Goal: Transaction & Acquisition: Download file/media

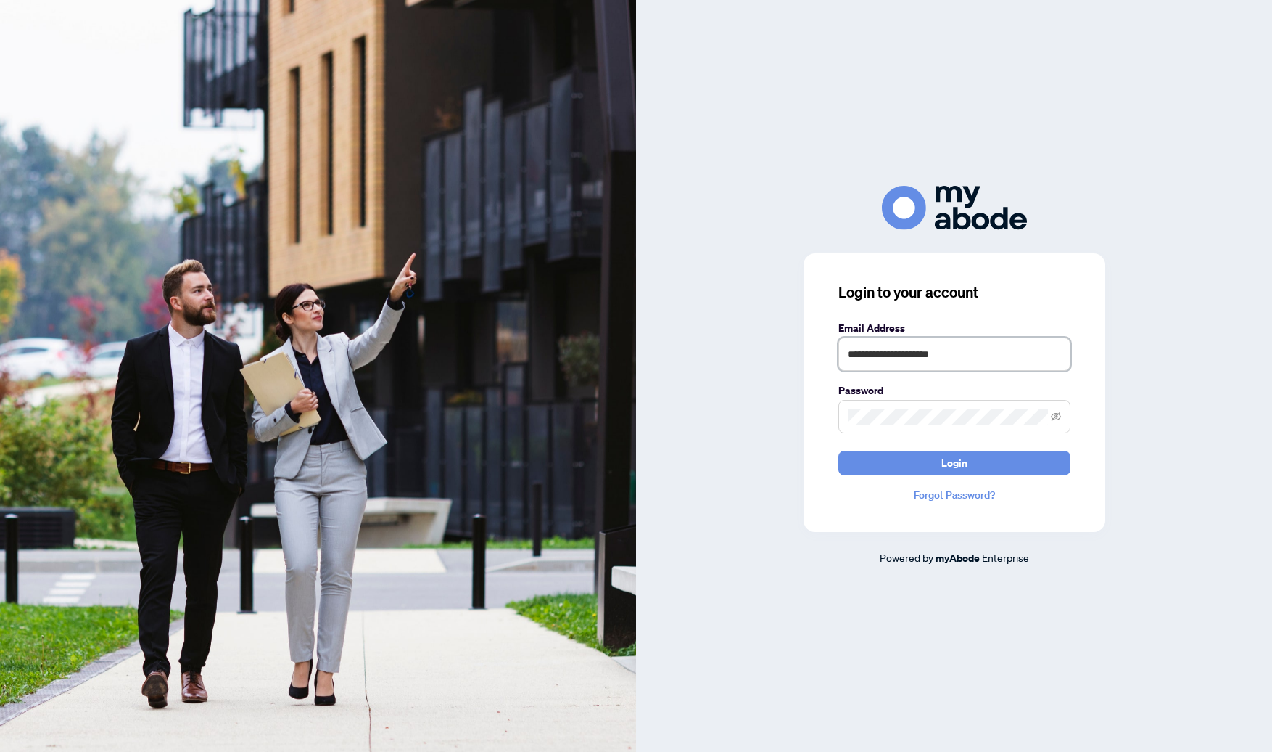
type input "**********"
click at [888, 463] on button "Login" at bounding box center [955, 463] width 232 height 25
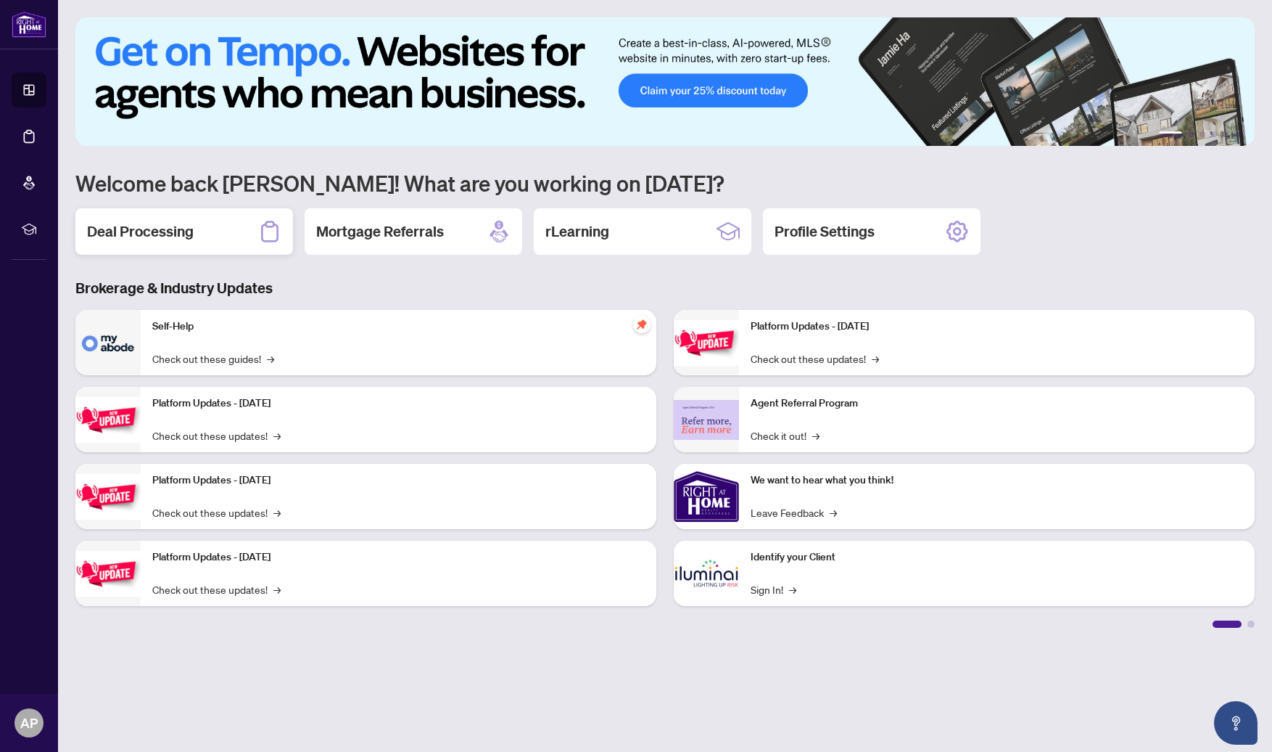
click at [123, 236] on h2 "Deal Processing" at bounding box center [140, 231] width 107 height 20
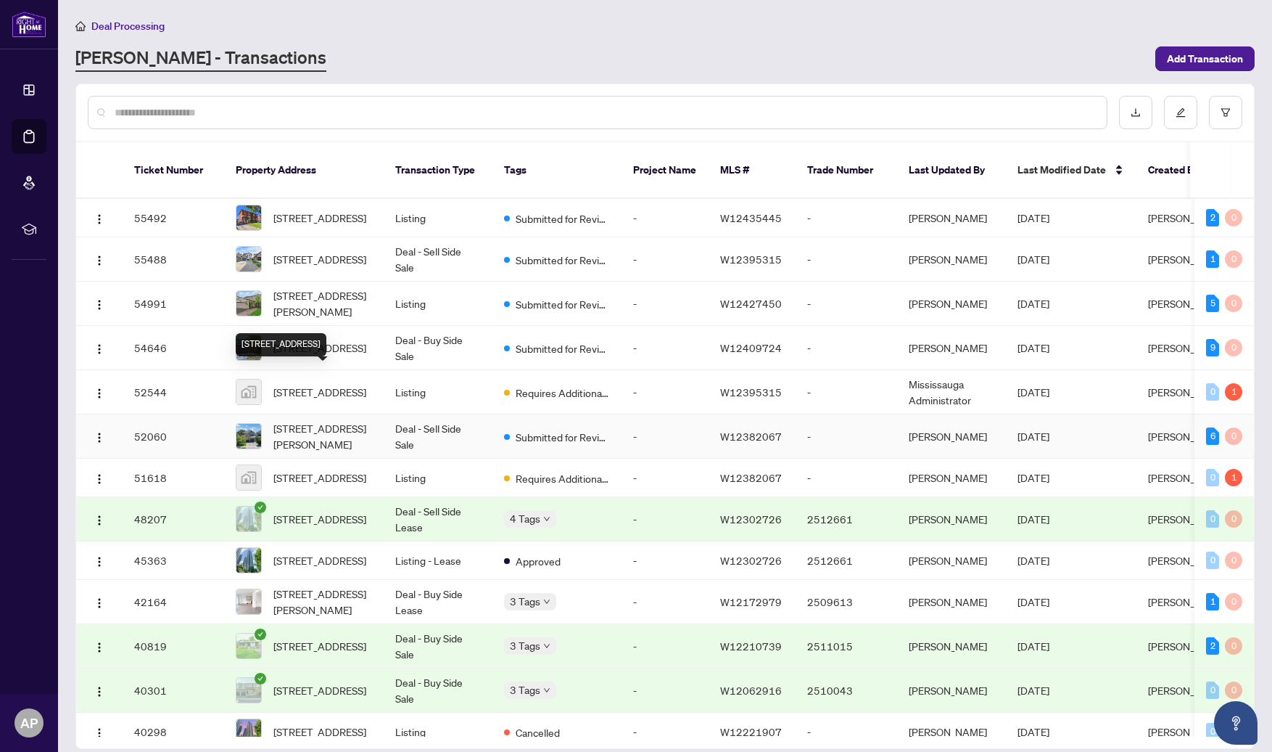
click at [325, 425] on span "[STREET_ADDRESS][PERSON_NAME]" at bounding box center [323, 436] width 99 height 32
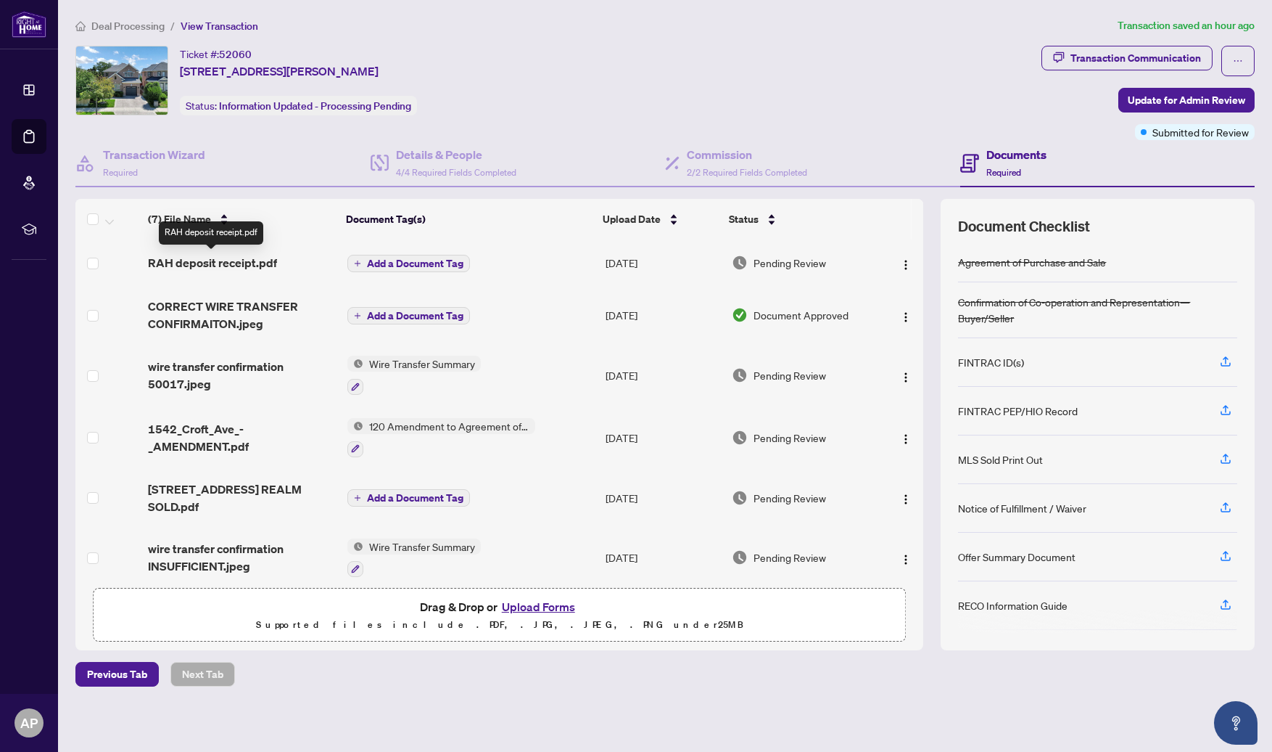
click at [202, 267] on span "RAH deposit receipt.pdf" at bounding box center [212, 262] width 129 height 17
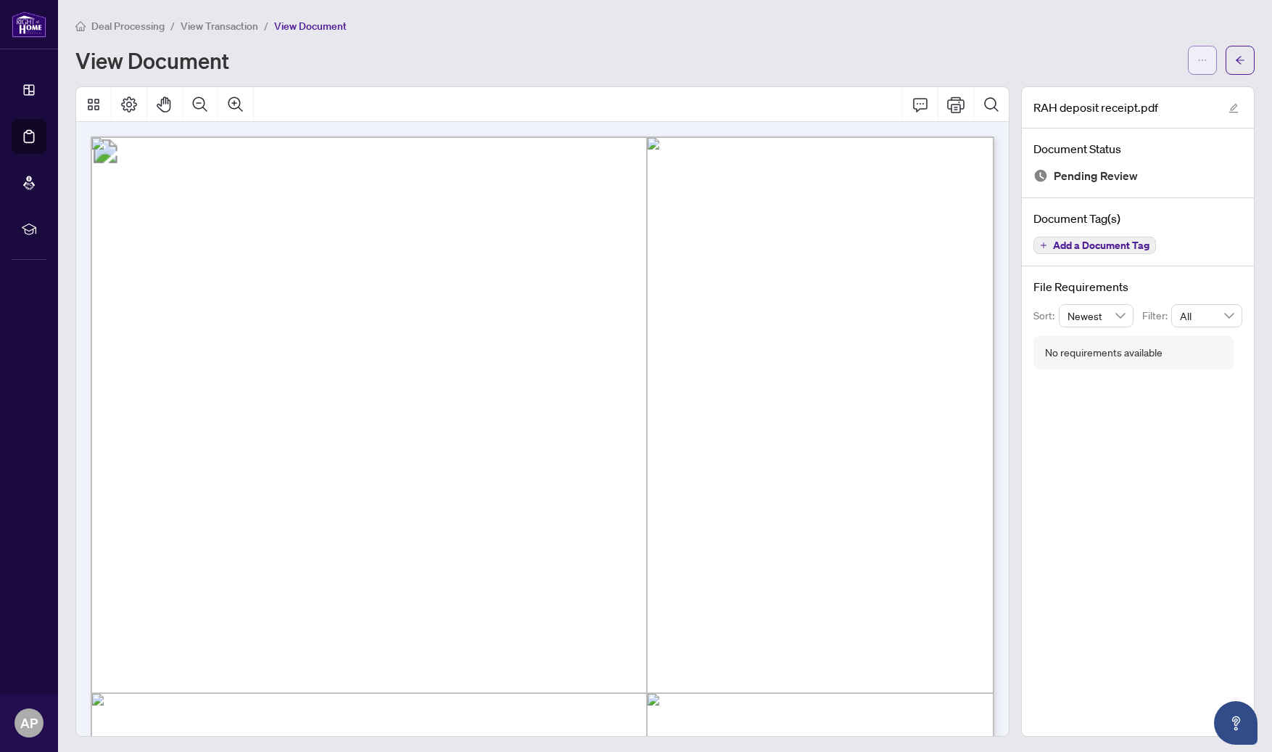
click at [1210, 61] on button "button" at bounding box center [1202, 60] width 29 height 29
click at [1150, 86] on span "Download" at bounding box center [1150, 91] width 110 height 16
